Goal: Use online tool/utility: Utilize a website feature to perform a specific function

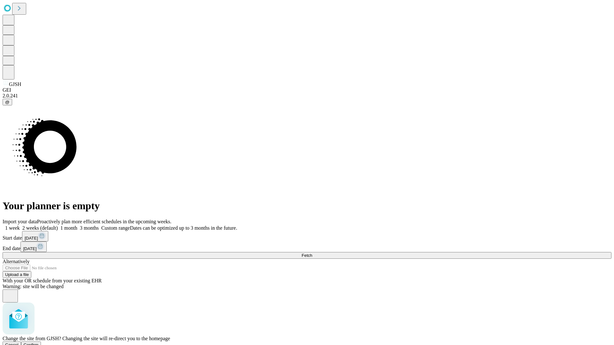
click at [39, 343] on span "Confirm" at bounding box center [31, 345] width 15 height 5
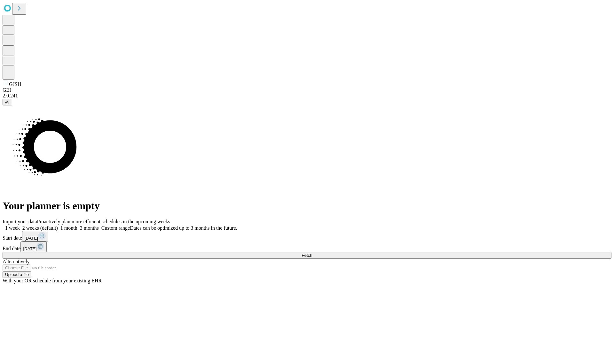
click at [77, 225] on label "1 month" at bounding box center [67, 227] width 19 height 5
click at [312, 253] on span "Fetch" at bounding box center [306, 255] width 11 height 5
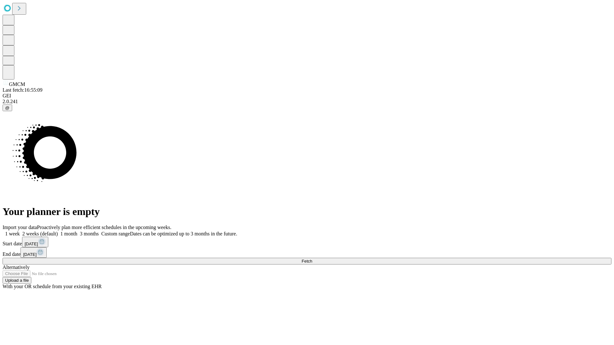
click at [77, 231] on label "1 month" at bounding box center [67, 233] width 19 height 5
click at [312, 259] on span "Fetch" at bounding box center [306, 261] width 11 height 5
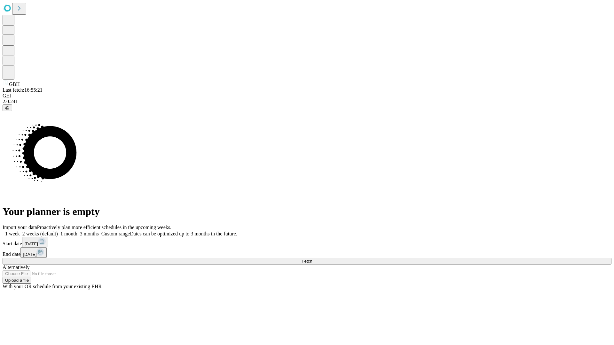
click at [77, 231] on label "1 month" at bounding box center [67, 233] width 19 height 5
click at [312, 259] on span "Fetch" at bounding box center [306, 261] width 11 height 5
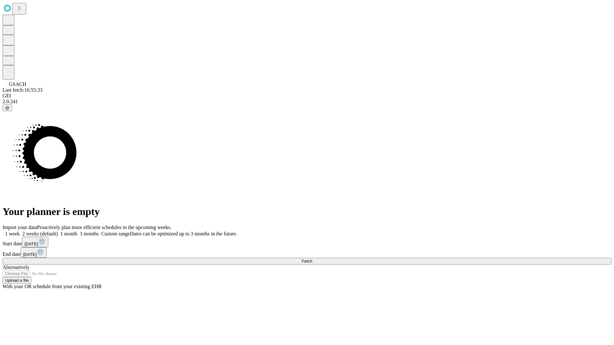
click at [77, 231] on label "1 month" at bounding box center [67, 233] width 19 height 5
click at [312, 259] on span "Fetch" at bounding box center [306, 261] width 11 height 5
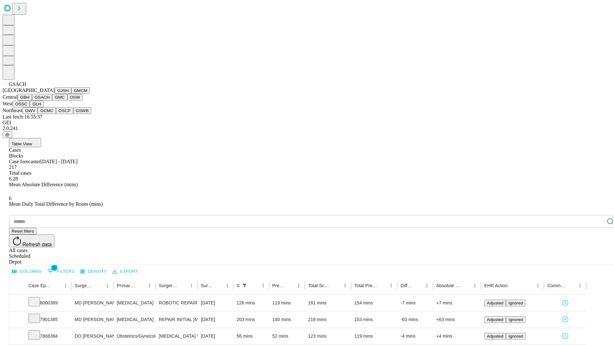
click at [52, 101] on button "GMC" at bounding box center [59, 97] width 15 height 7
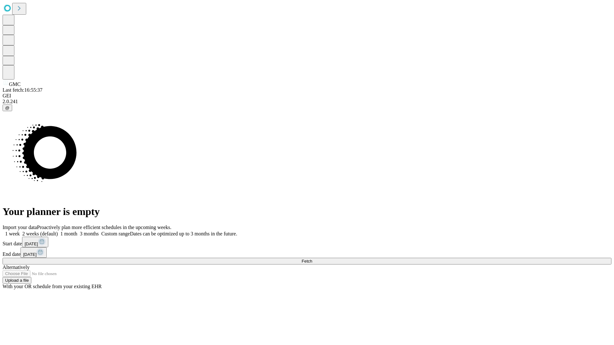
click at [77, 231] on label "1 month" at bounding box center [67, 233] width 19 height 5
click at [312, 259] on span "Fetch" at bounding box center [306, 261] width 11 height 5
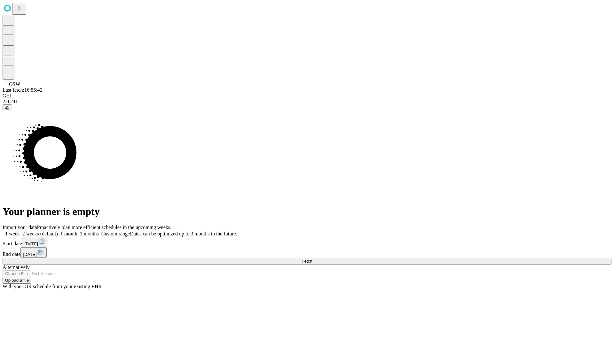
click at [77, 231] on label "1 month" at bounding box center [67, 233] width 19 height 5
click at [312, 259] on span "Fetch" at bounding box center [306, 261] width 11 height 5
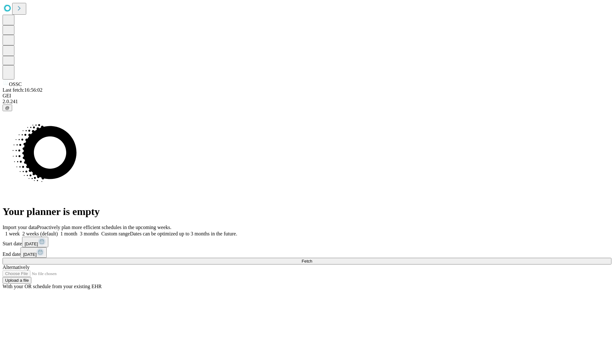
click at [77, 231] on label "1 month" at bounding box center [67, 233] width 19 height 5
click at [312, 259] on span "Fetch" at bounding box center [306, 261] width 11 height 5
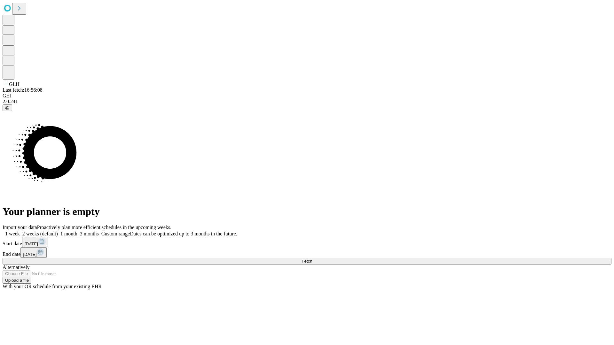
click at [312, 259] on span "Fetch" at bounding box center [306, 261] width 11 height 5
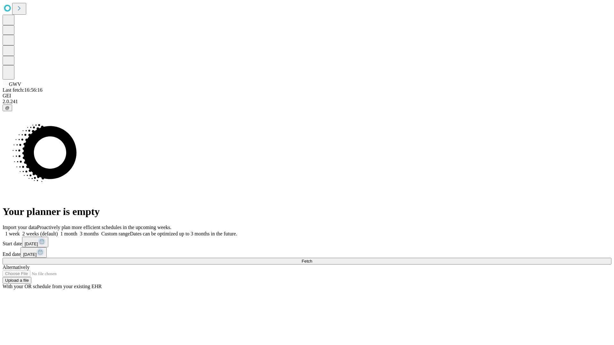
click at [77, 231] on label "1 month" at bounding box center [67, 233] width 19 height 5
click at [312, 259] on span "Fetch" at bounding box center [306, 261] width 11 height 5
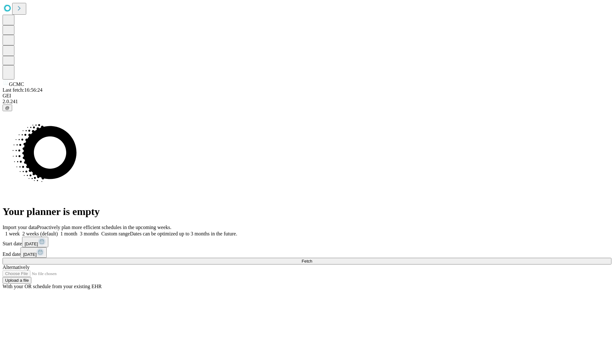
click at [77, 231] on label "1 month" at bounding box center [67, 233] width 19 height 5
click at [312, 259] on span "Fetch" at bounding box center [306, 261] width 11 height 5
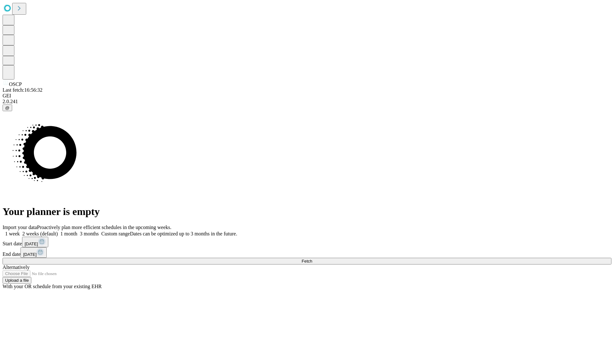
click at [77, 231] on label "1 month" at bounding box center [67, 233] width 19 height 5
click at [312, 259] on span "Fetch" at bounding box center [306, 261] width 11 height 5
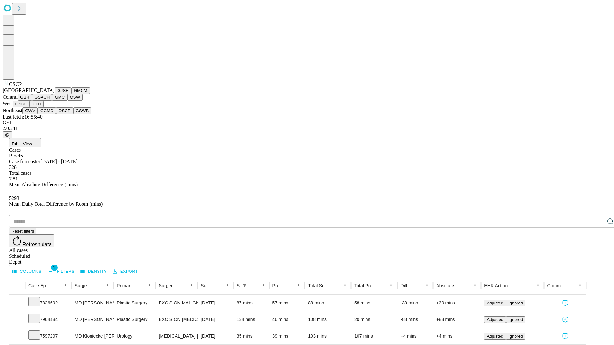
click at [73, 114] on button "GSWB" at bounding box center [82, 110] width 18 height 7
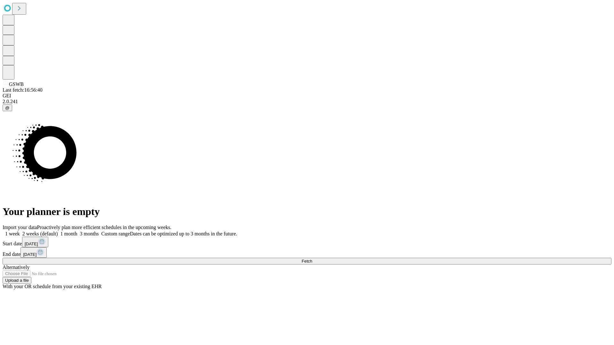
click at [77, 231] on label "1 month" at bounding box center [67, 233] width 19 height 5
click at [312, 259] on span "Fetch" at bounding box center [306, 261] width 11 height 5
